Goal: Understand process/instructions

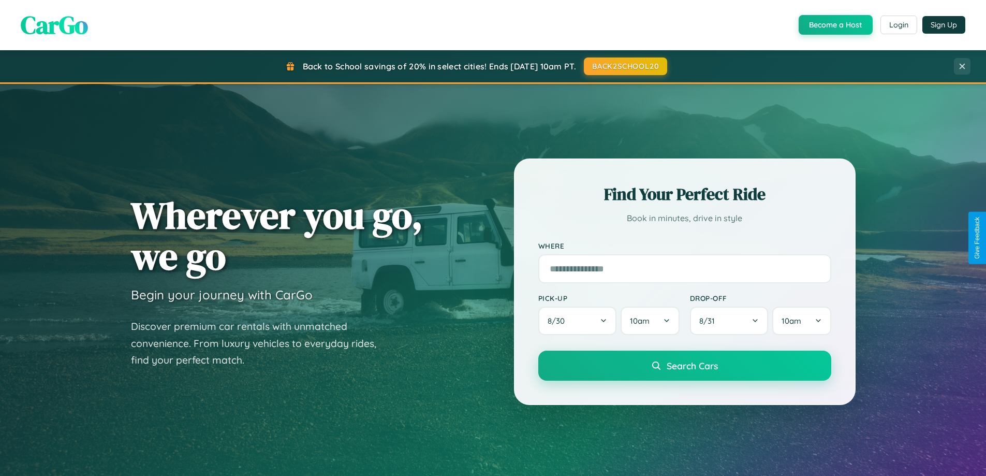
scroll to position [712, 0]
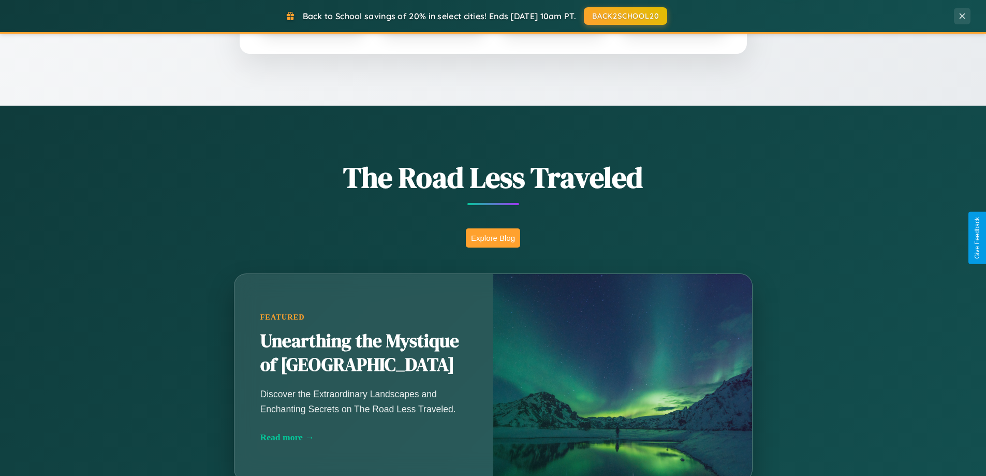
click at [493, 238] on button "Explore Blog" at bounding box center [493, 237] width 54 height 19
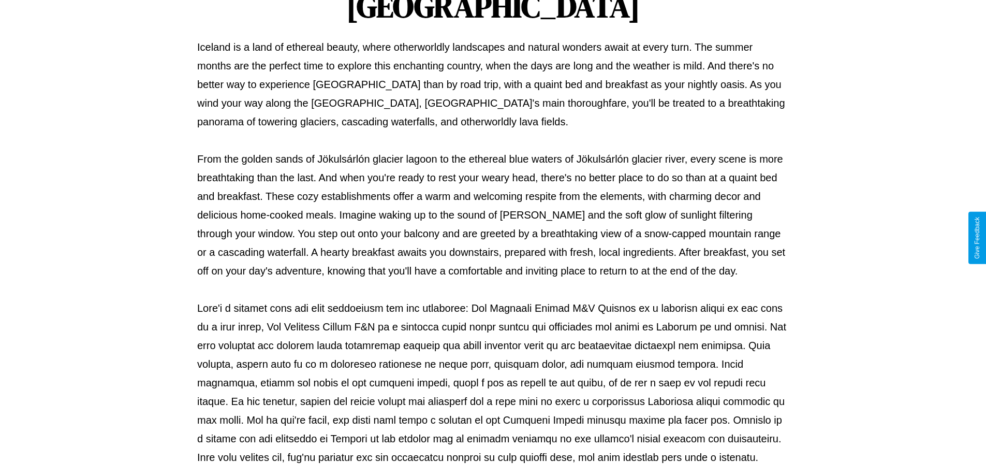
scroll to position [335, 0]
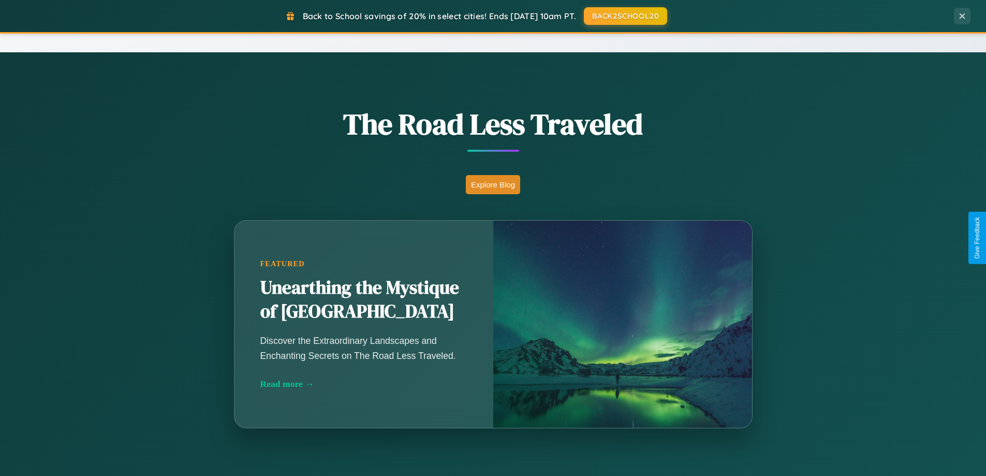
scroll to position [1663, 0]
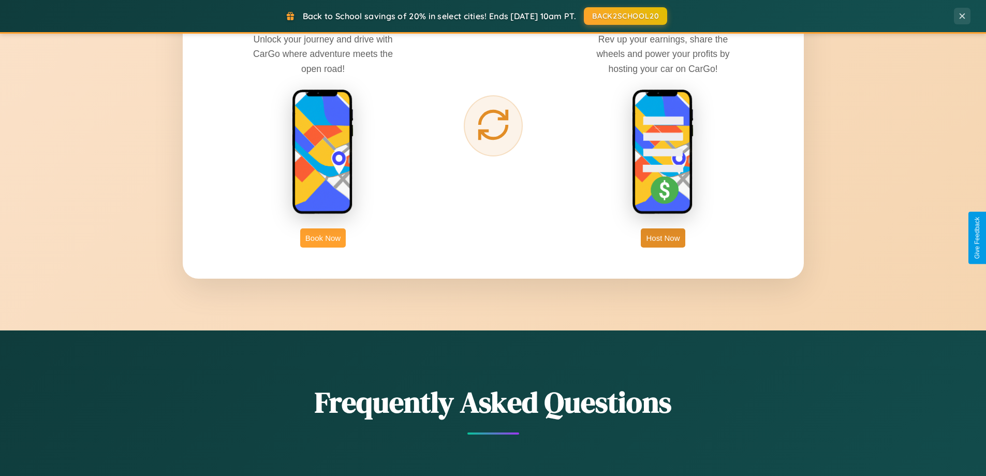
click at [323, 238] on button "Book Now" at bounding box center [323, 237] width 46 height 19
